Goal: Information Seeking & Learning: Learn about a topic

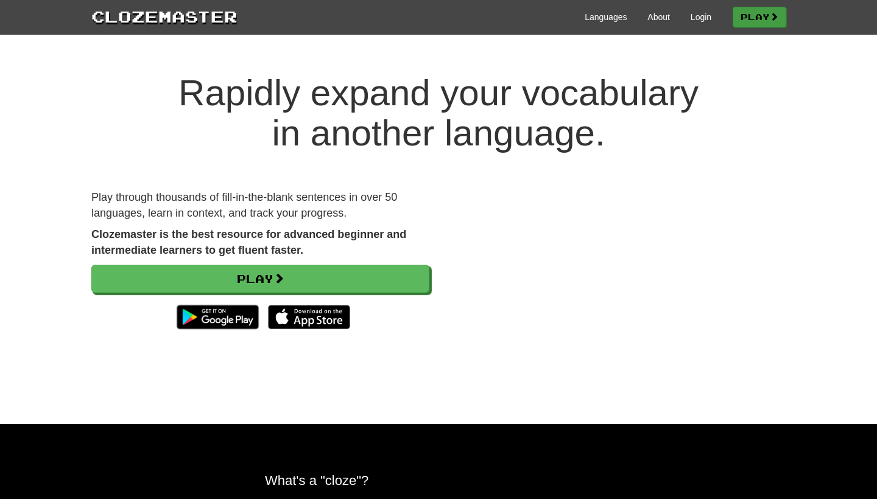
click at [753, 8] on link "Play" at bounding box center [759, 17] width 54 height 21
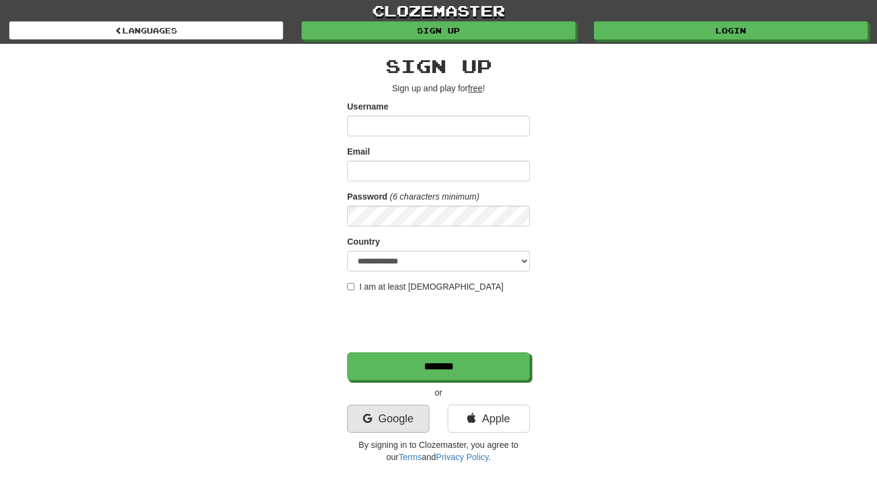
click at [393, 412] on link "Google" at bounding box center [388, 419] width 82 height 28
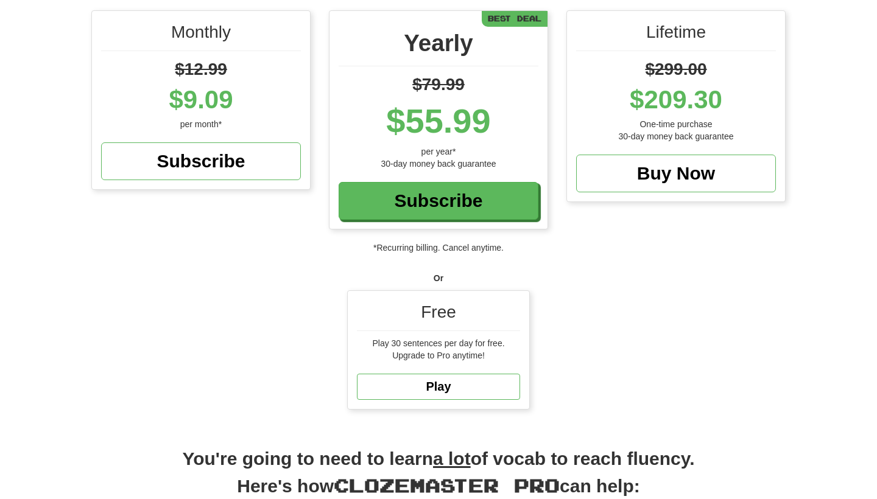
scroll to position [145, 0]
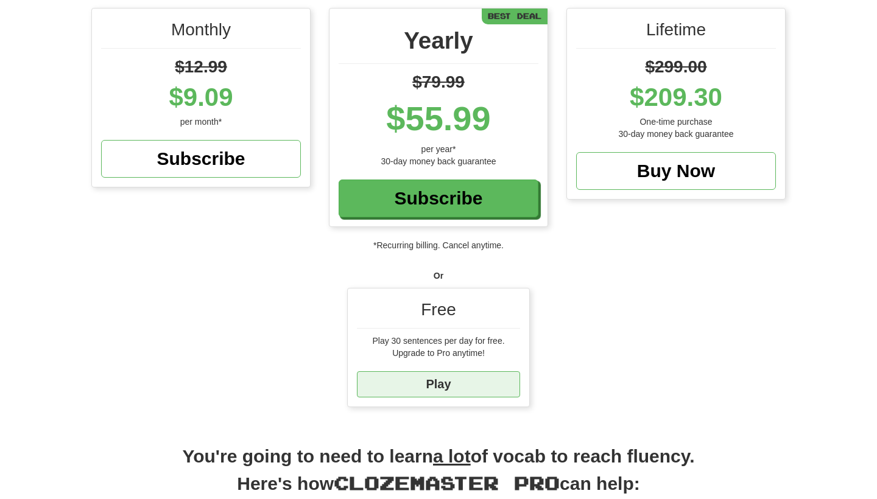
click at [436, 374] on link "Play" at bounding box center [438, 384] width 163 height 26
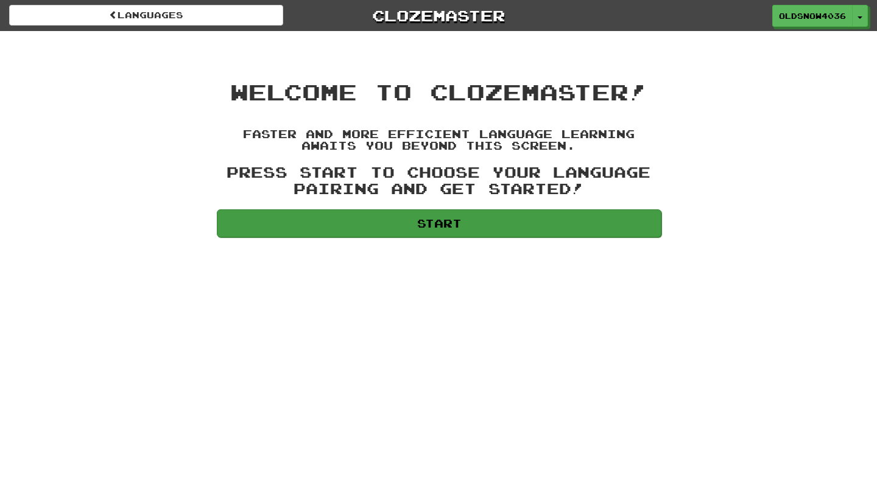
click at [430, 217] on link "Start" at bounding box center [439, 223] width 444 height 28
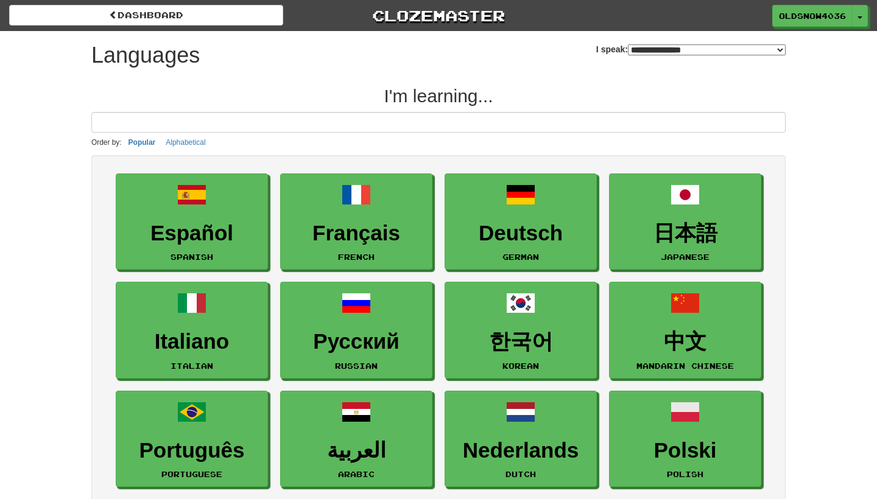
select select "*******"
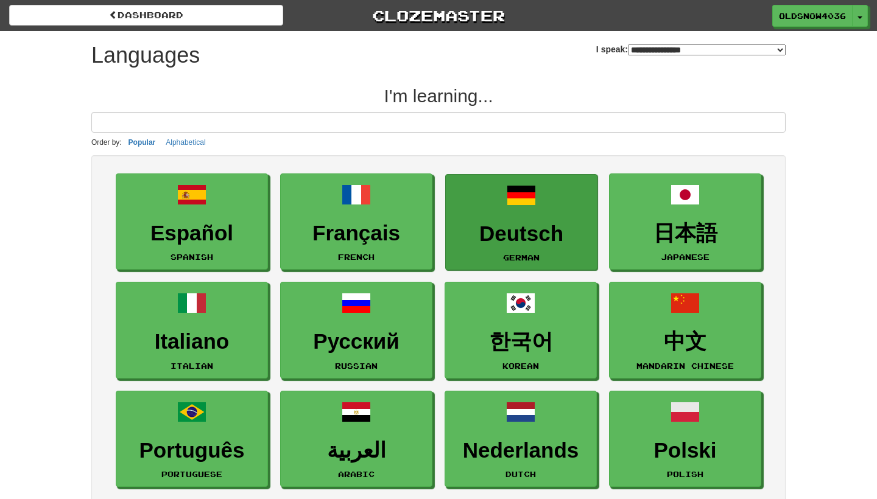
click at [467, 216] on link "Deutsch German" at bounding box center [521, 222] width 152 height 97
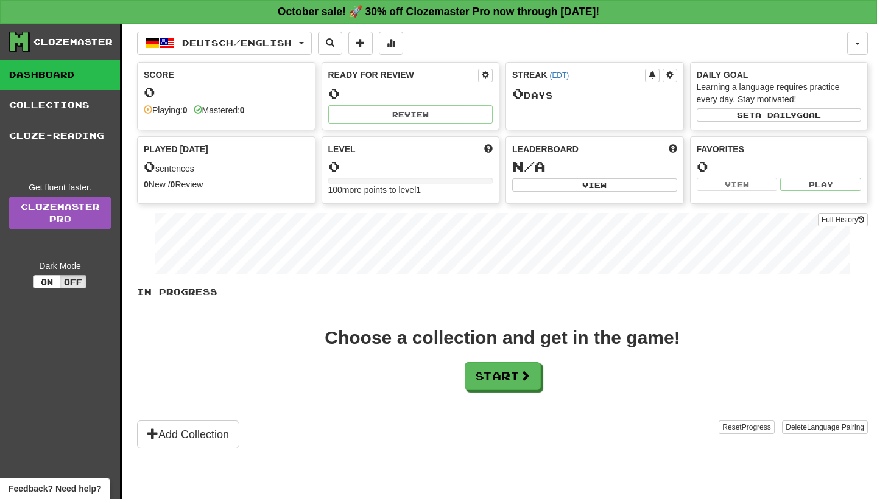
click at [206, 170] on div "0 sentences" at bounding box center [226, 167] width 165 height 16
click at [538, 379] on button "Start" at bounding box center [503, 377] width 76 height 28
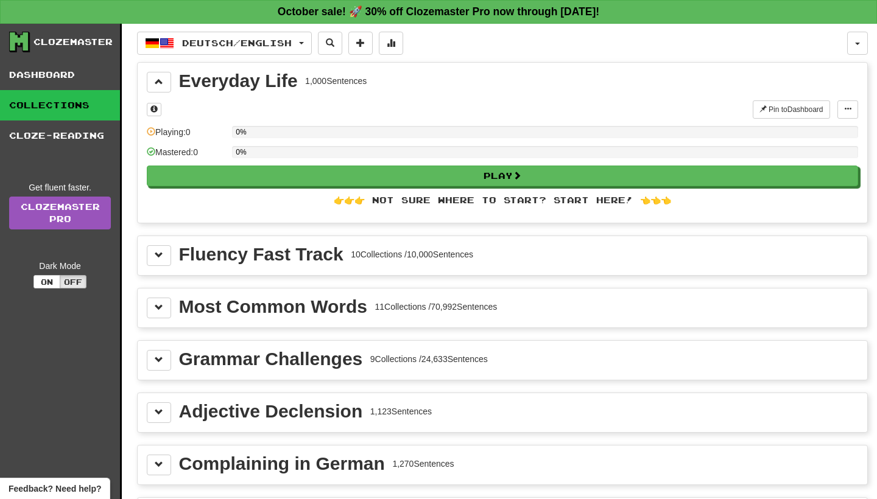
click at [300, 263] on div "Fluency Fast Track" at bounding box center [261, 254] width 164 height 18
click at [163, 311] on button at bounding box center [159, 308] width 24 height 21
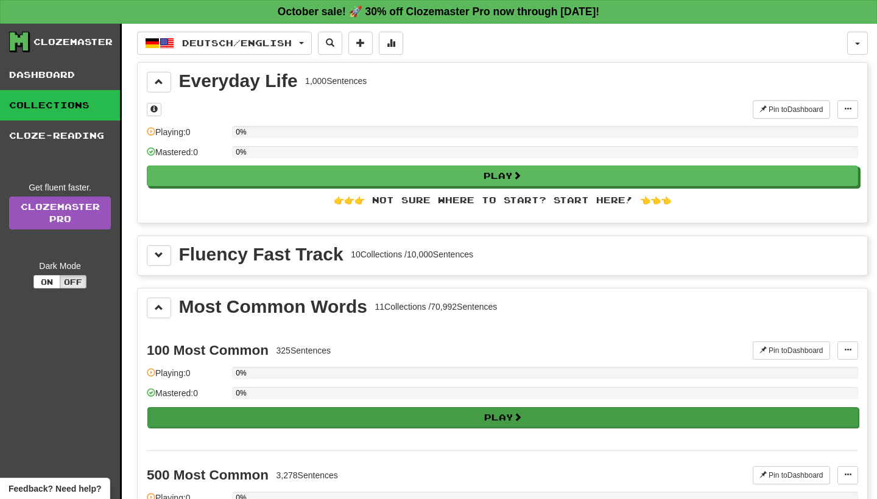
click at [245, 413] on button "Play" at bounding box center [502, 417] width 711 height 21
select select "**"
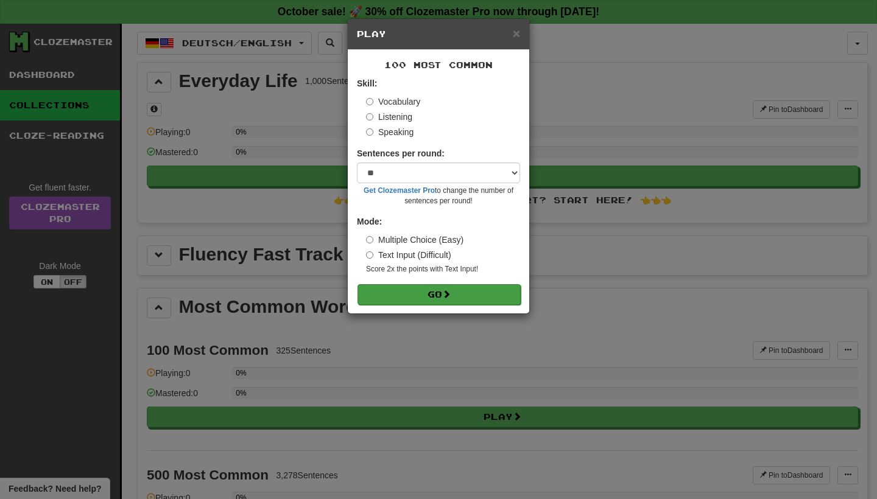
click at [441, 299] on button "Go" at bounding box center [438, 294] width 163 height 21
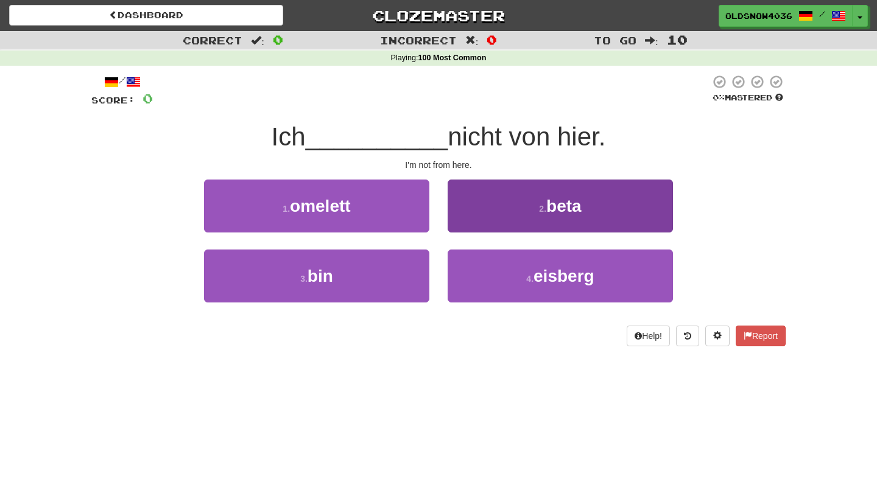
click at [452, 198] on button "2 . beta" at bounding box center [559, 206] width 225 height 53
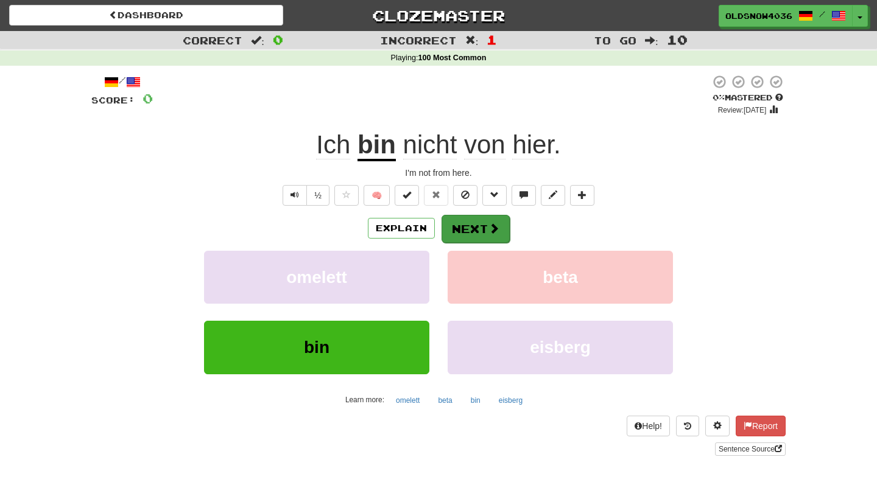
click at [466, 223] on button "Next" at bounding box center [475, 229] width 68 height 28
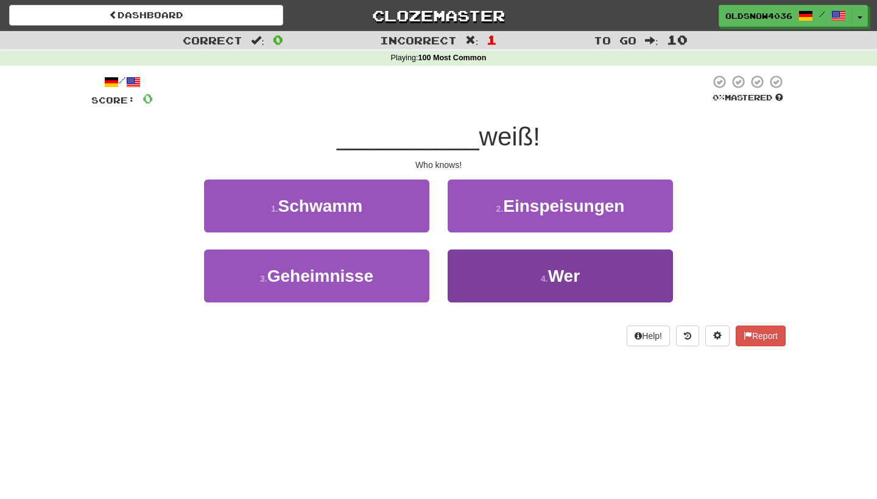
click at [515, 267] on button "4 . Wer" at bounding box center [559, 276] width 225 height 53
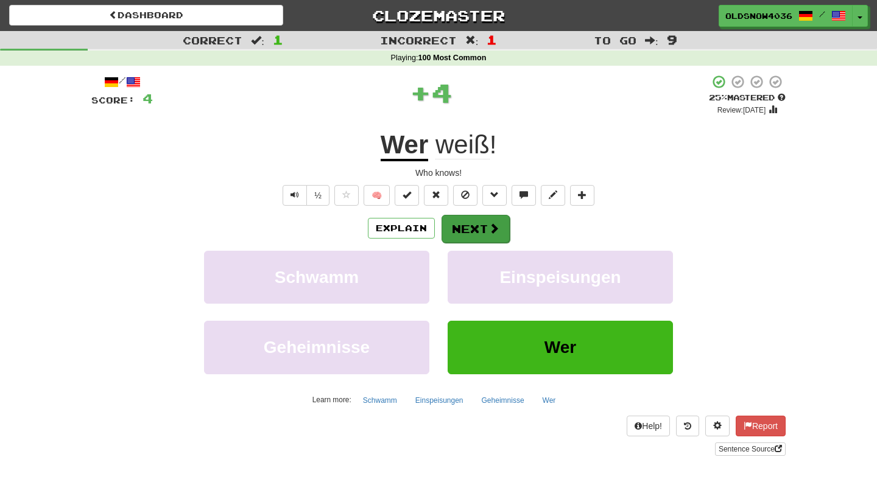
click at [474, 227] on button "Next" at bounding box center [475, 229] width 68 height 28
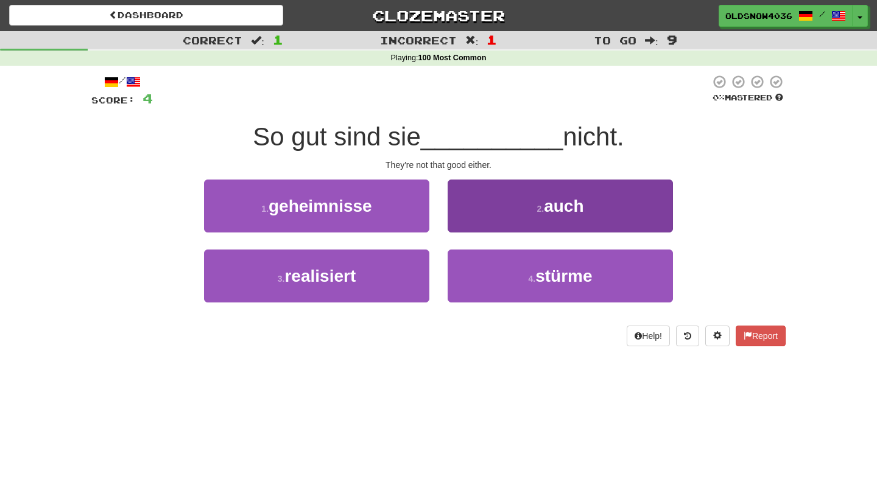
click at [480, 212] on button "2 . auch" at bounding box center [559, 206] width 225 height 53
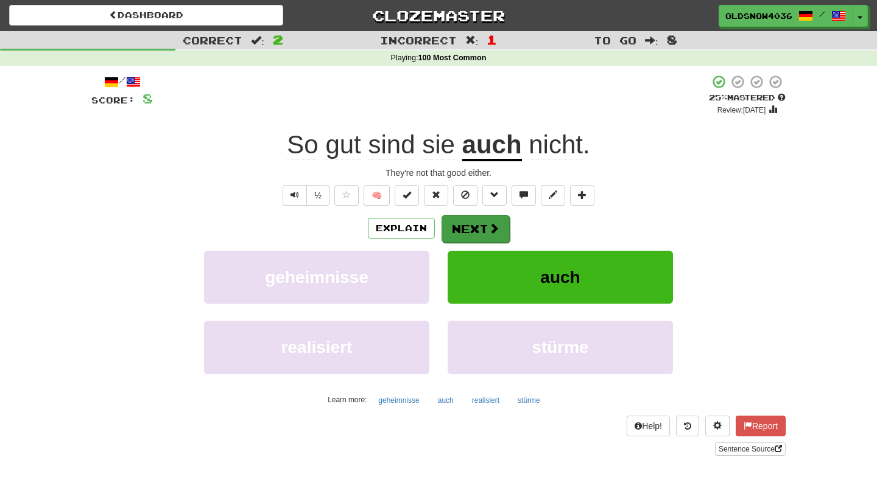
click at [477, 230] on button "Next" at bounding box center [475, 229] width 68 height 28
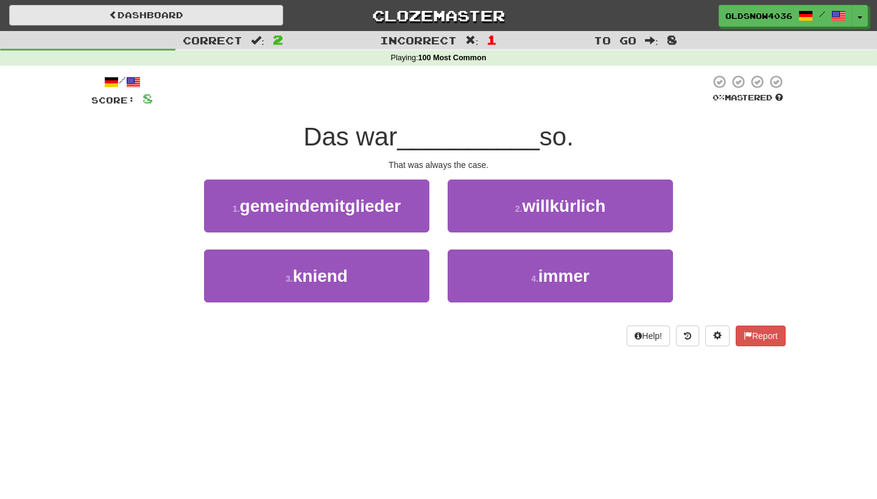
click at [113, 14] on span at bounding box center [113, 14] width 9 height 9
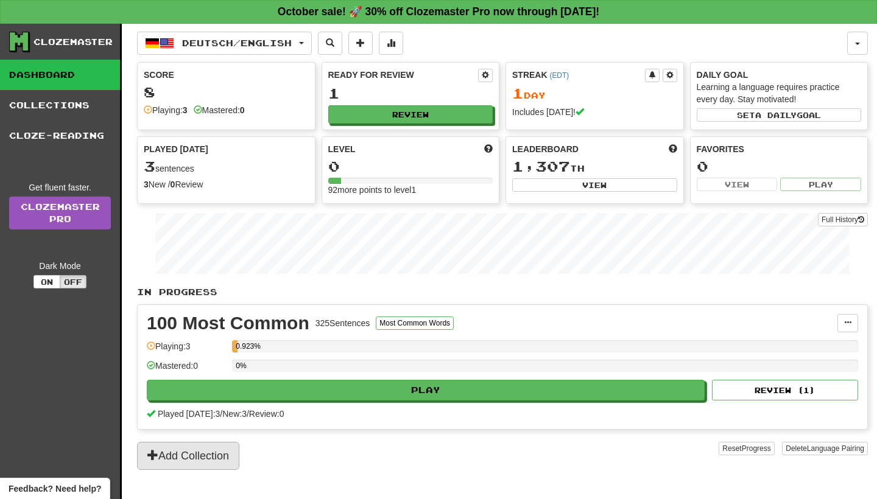
click at [181, 450] on button "Add Collection" at bounding box center [188, 456] width 102 height 28
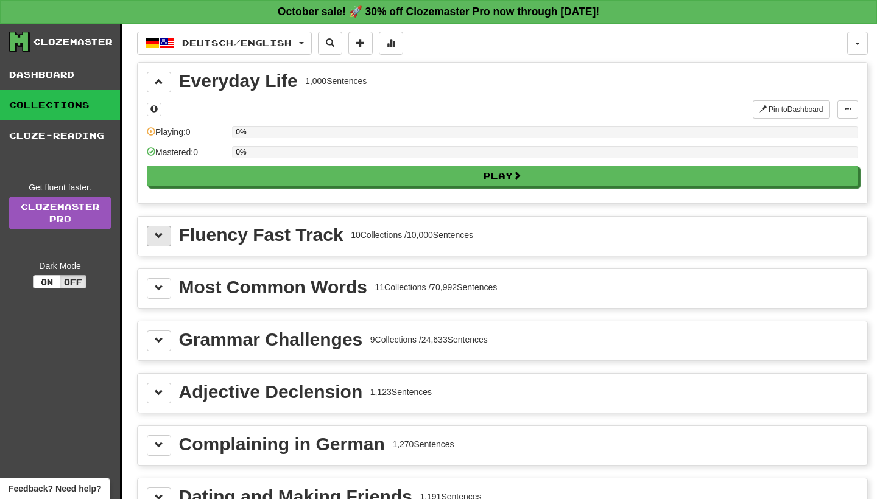
click at [158, 236] on span at bounding box center [159, 235] width 9 height 9
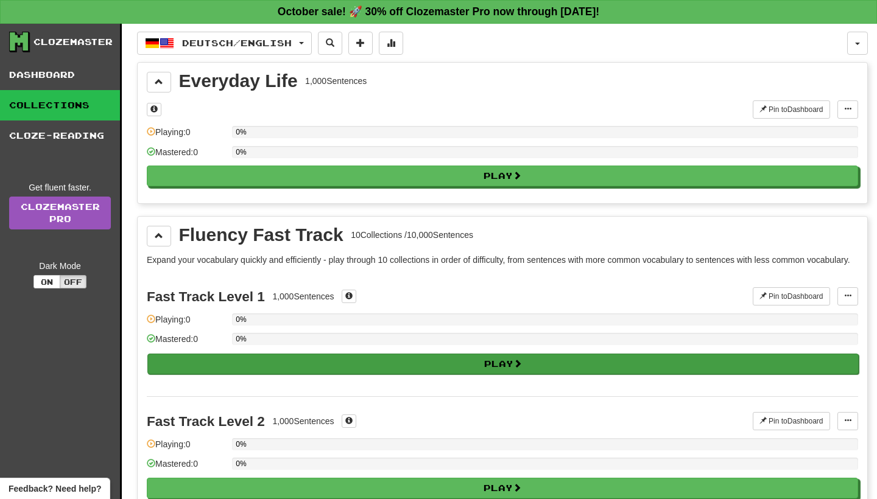
click at [220, 373] on button "Play" at bounding box center [502, 364] width 711 height 21
select select "**"
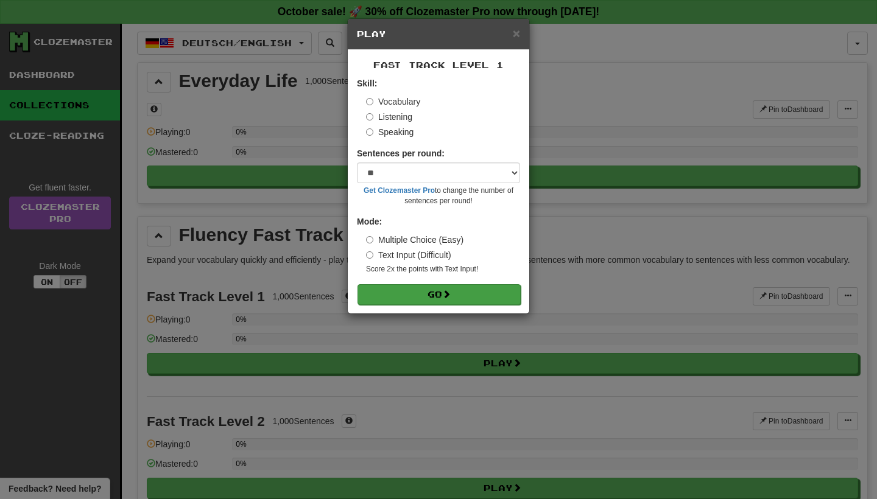
click at [443, 289] on button "Go" at bounding box center [438, 294] width 163 height 21
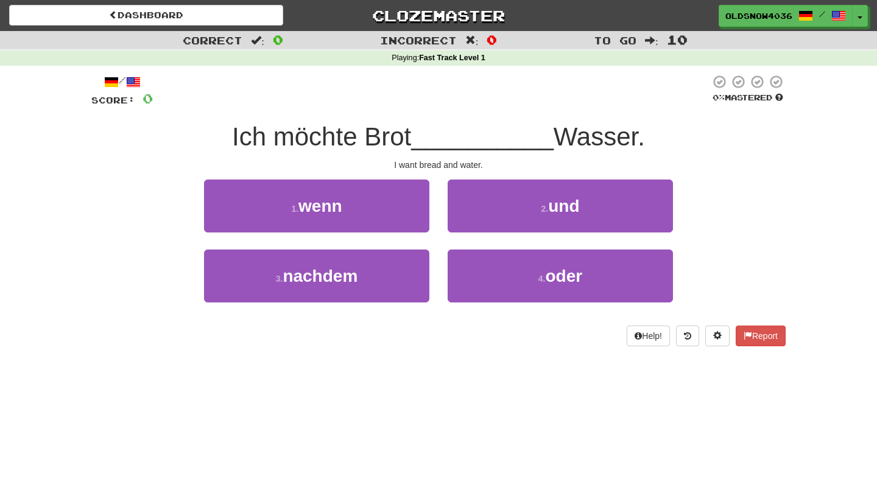
click at [244, 140] on span "Ich möchte Brot" at bounding box center [321, 136] width 179 height 29
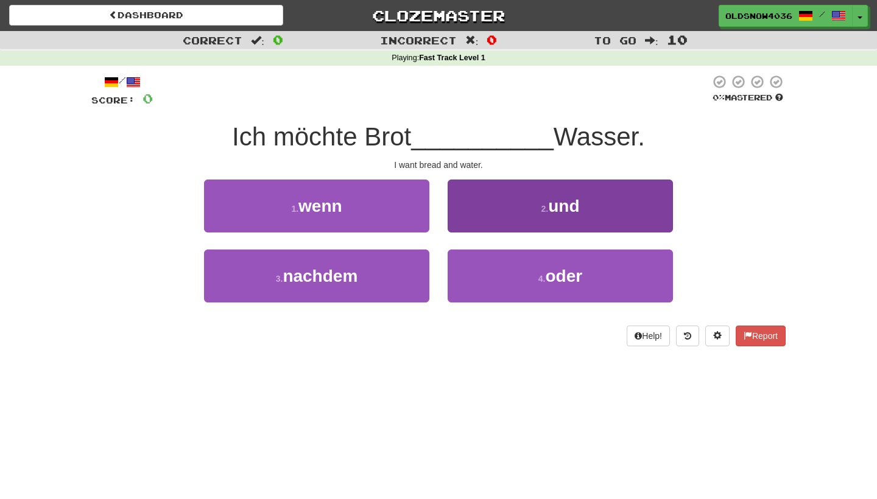
click at [519, 214] on button "2 . und" at bounding box center [559, 206] width 225 height 53
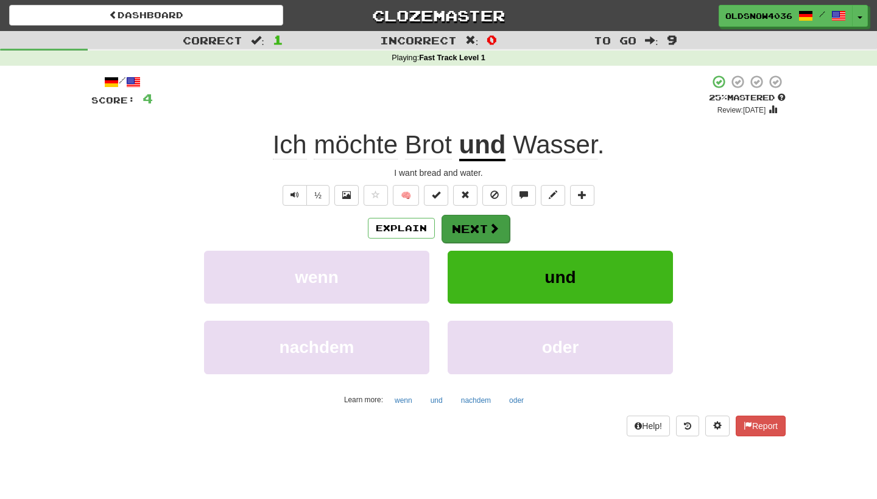
click at [491, 223] on span at bounding box center [493, 228] width 11 height 11
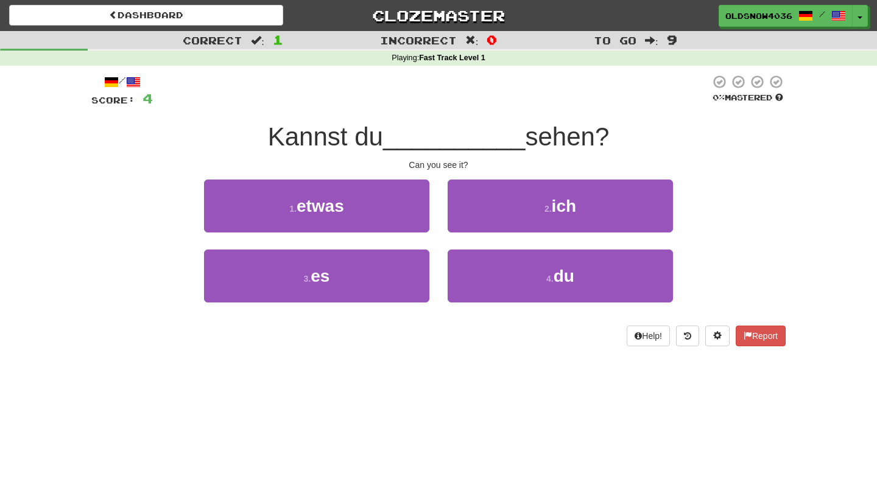
click at [491, 223] on button "2 . ich" at bounding box center [559, 206] width 225 height 53
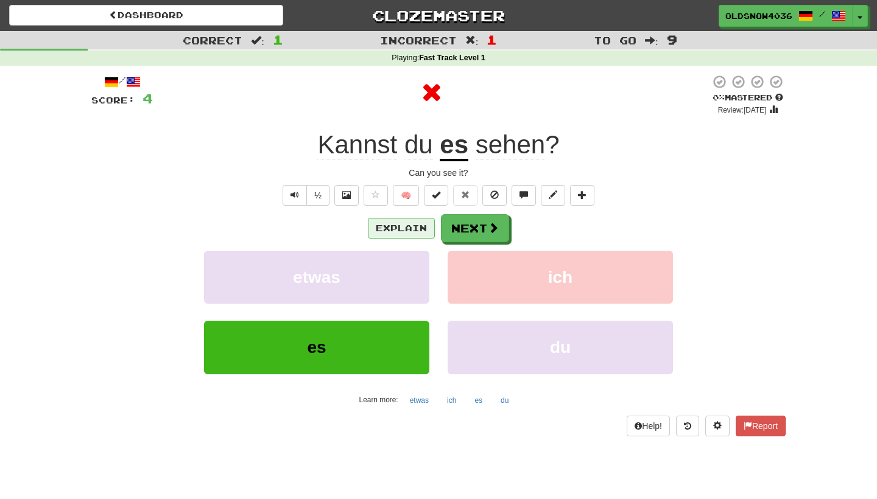
click at [414, 220] on button "Explain" at bounding box center [401, 228] width 67 height 21
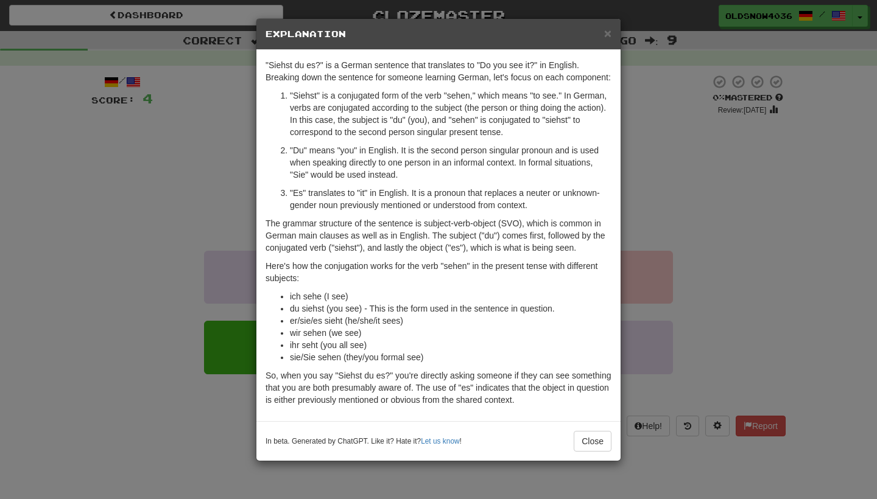
click at [601, 33] on h5 "Explanation" at bounding box center [438, 34] width 346 height 12
click at [606, 37] on span "×" at bounding box center [607, 33] width 7 height 14
